Goal: Find specific page/section: Find specific page/section

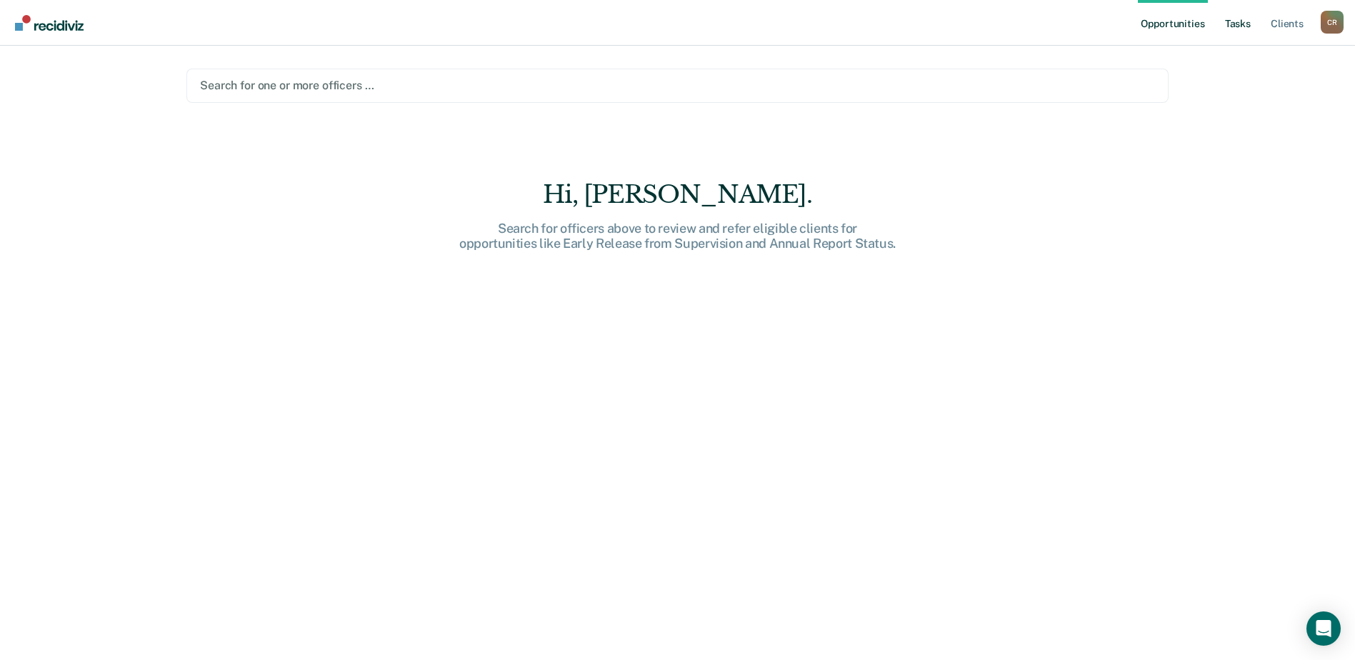
click at [1230, 24] on link "Tasks" at bounding box center [1237, 23] width 31 height 46
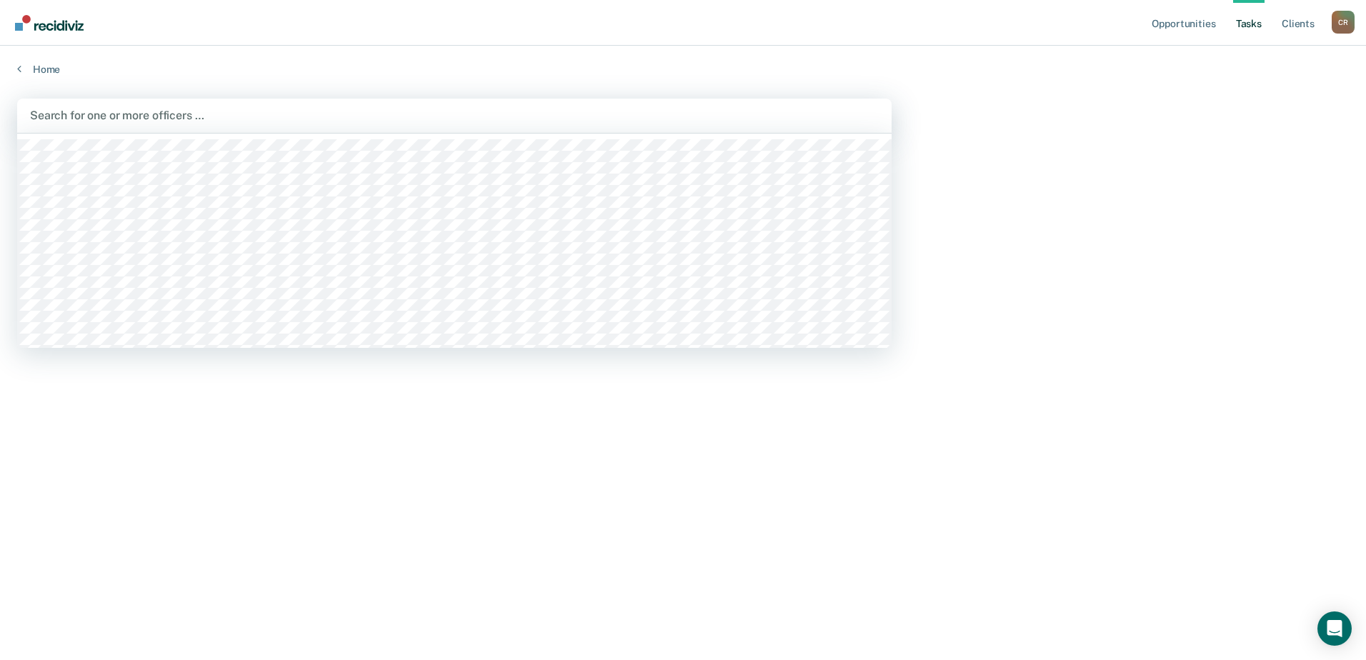
click at [93, 115] on div at bounding box center [454, 115] width 849 height 16
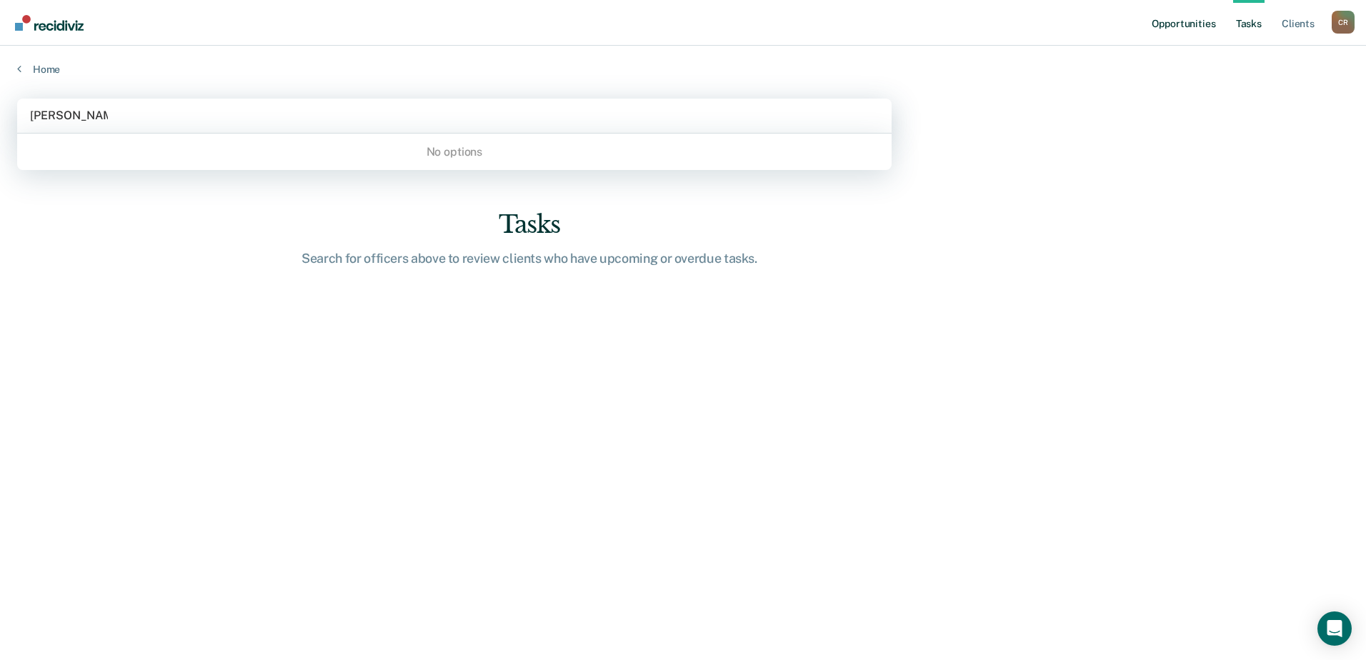
type input "[PERSON_NAME]"
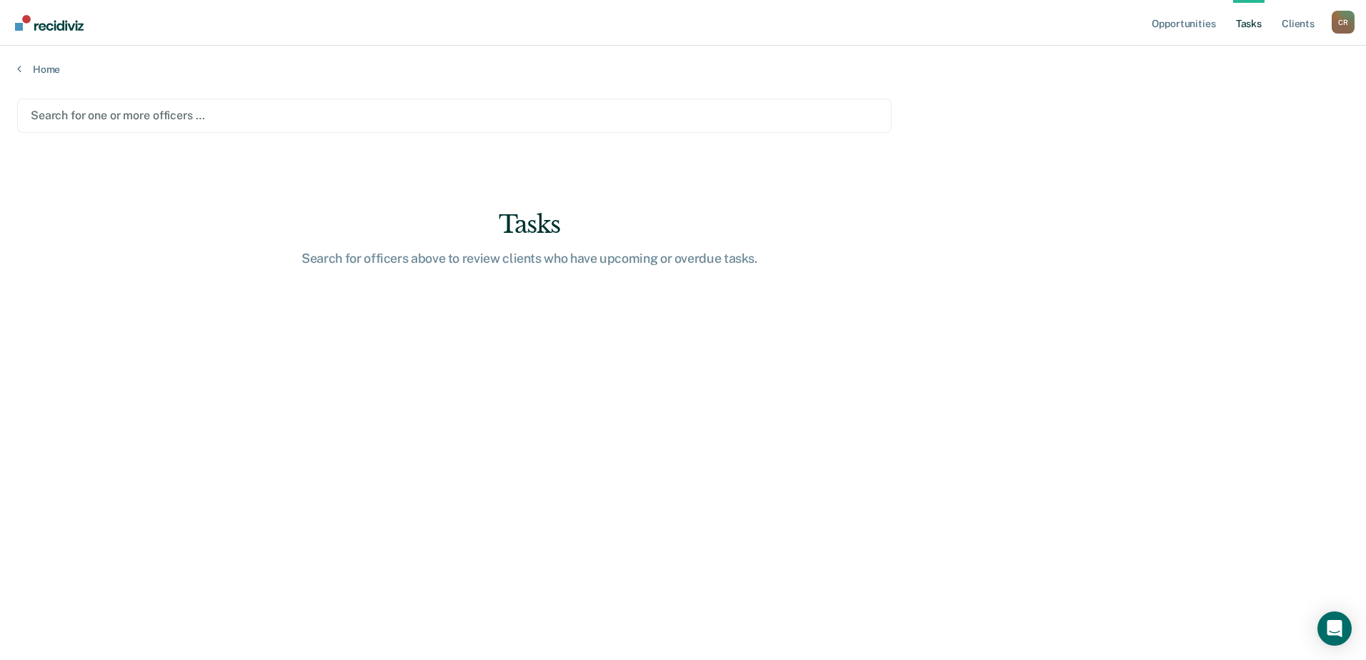
drag, startPoint x: 133, startPoint y: 119, endPoint x: 1, endPoint y: 114, distance: 132.3
click at [0, 114] on html "Looks like you’re using Internet Explorer 11. For faster loading and a better e…" at bounding box center [683, 330] width 1366 height 660
click at [159, 112] on div at bounding box center [454, 115] width 847 height 16
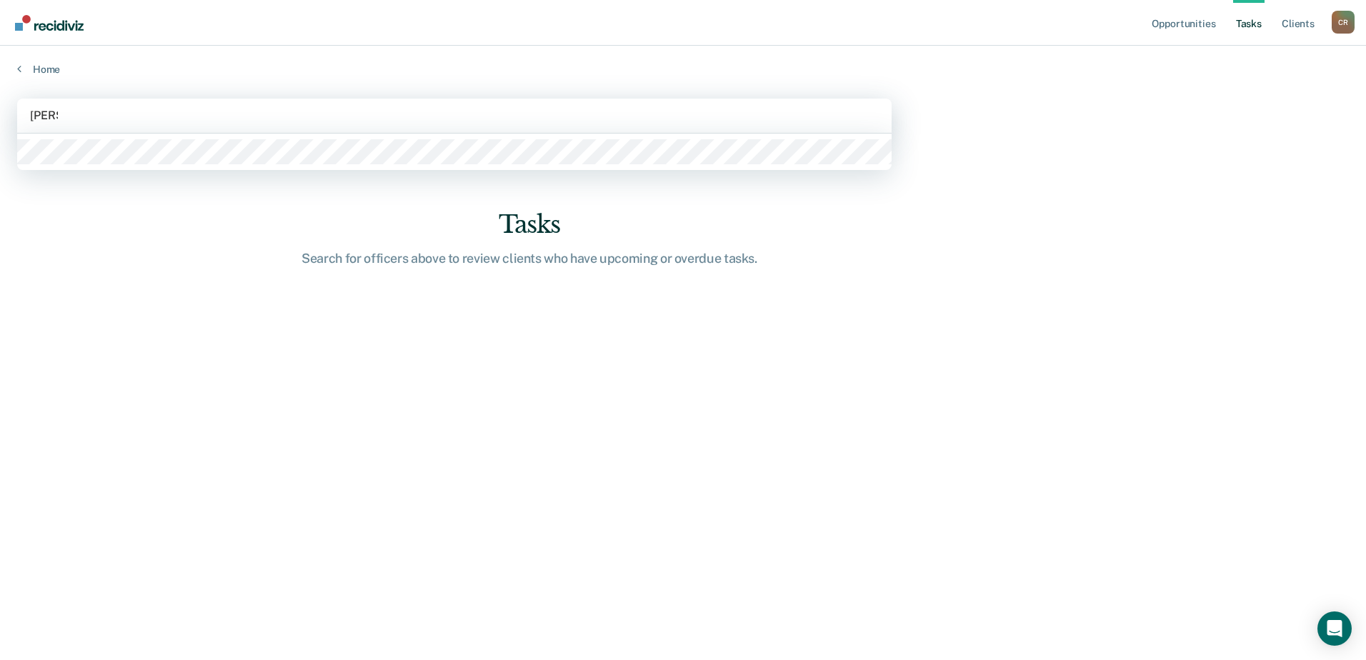
type input "keilah"
click at [52, 164] on div at bounding box center [454, 152] width 874 height 36
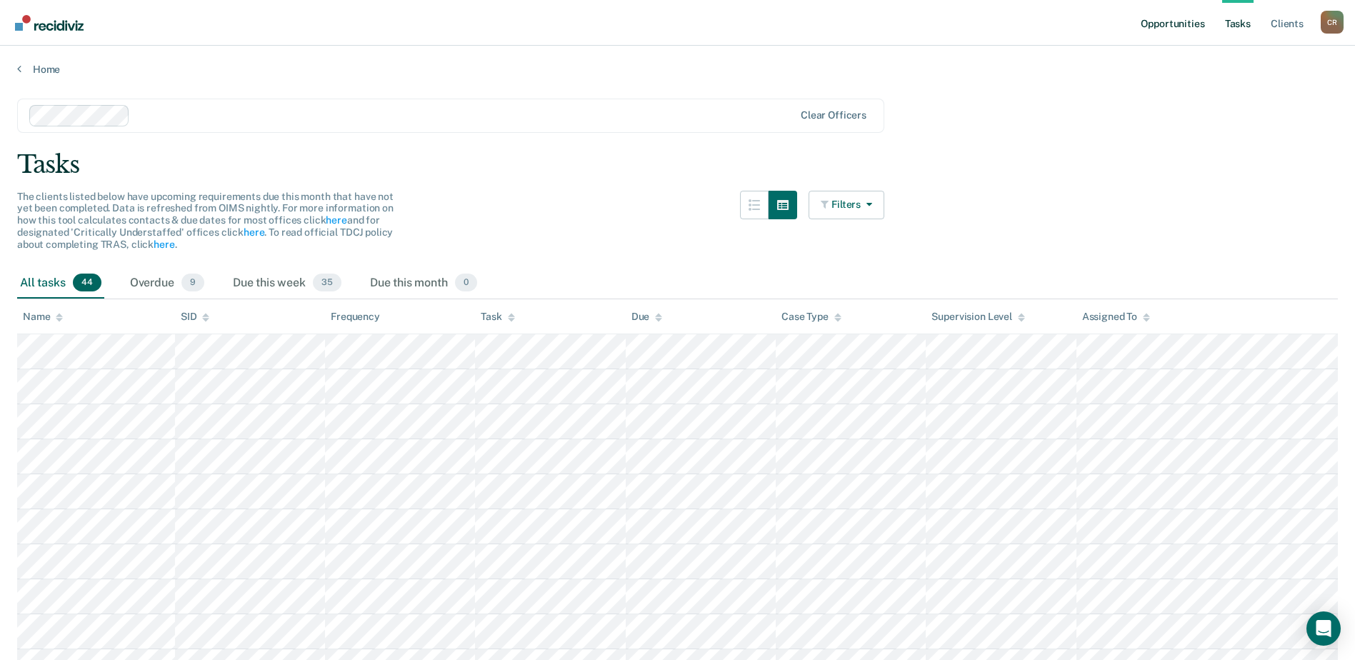
click at [1156, 24] on link "Opportunities" at bounding box center [1172, 23] width 69 height 46
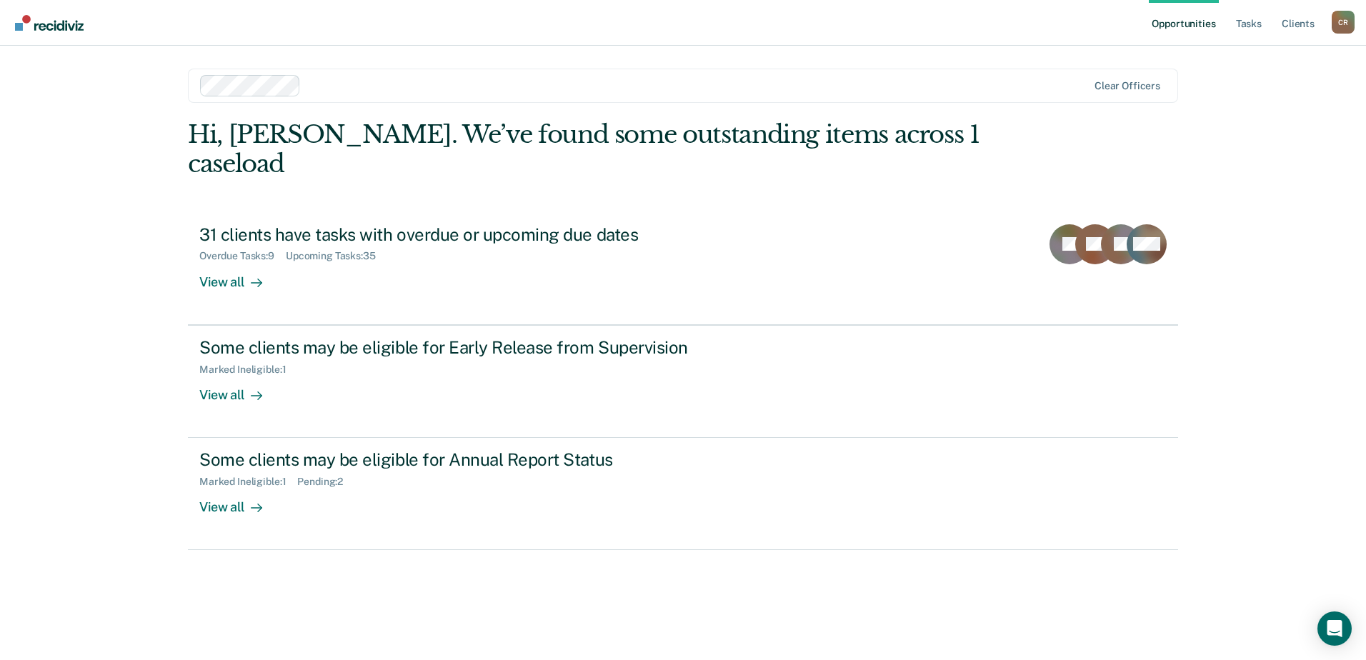
click at [40, 115] on div "Opportunities Tasks Client s [PERSON_NAME] C R Profile How it works Log Out Cle…" at bounding box center [683, 330] width 1366 height 660
